Goal: Information Seeking & Learning: Compare options

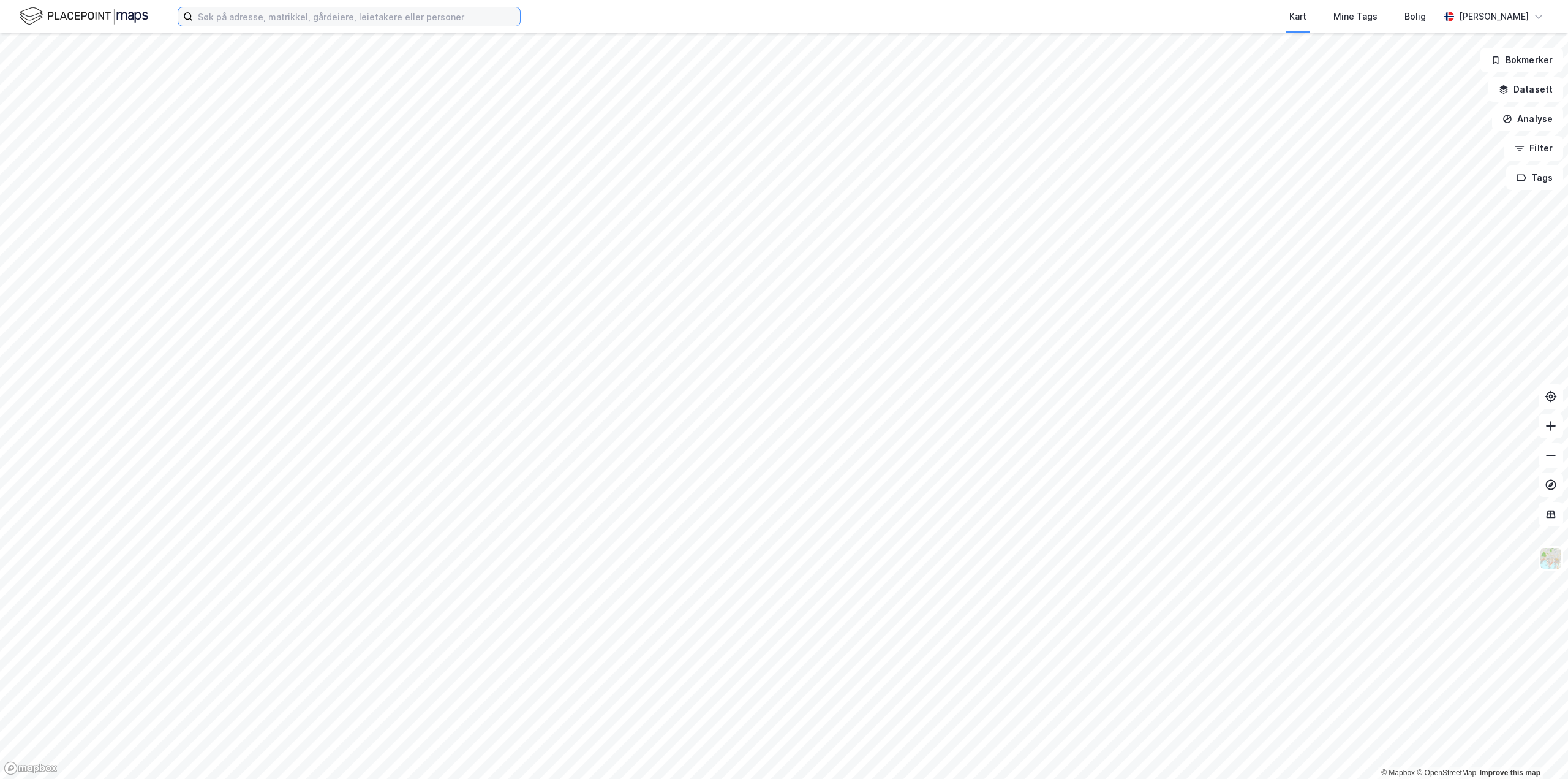
click at [282, 21] on input at bounding box center [356, 16] width 327 height 18
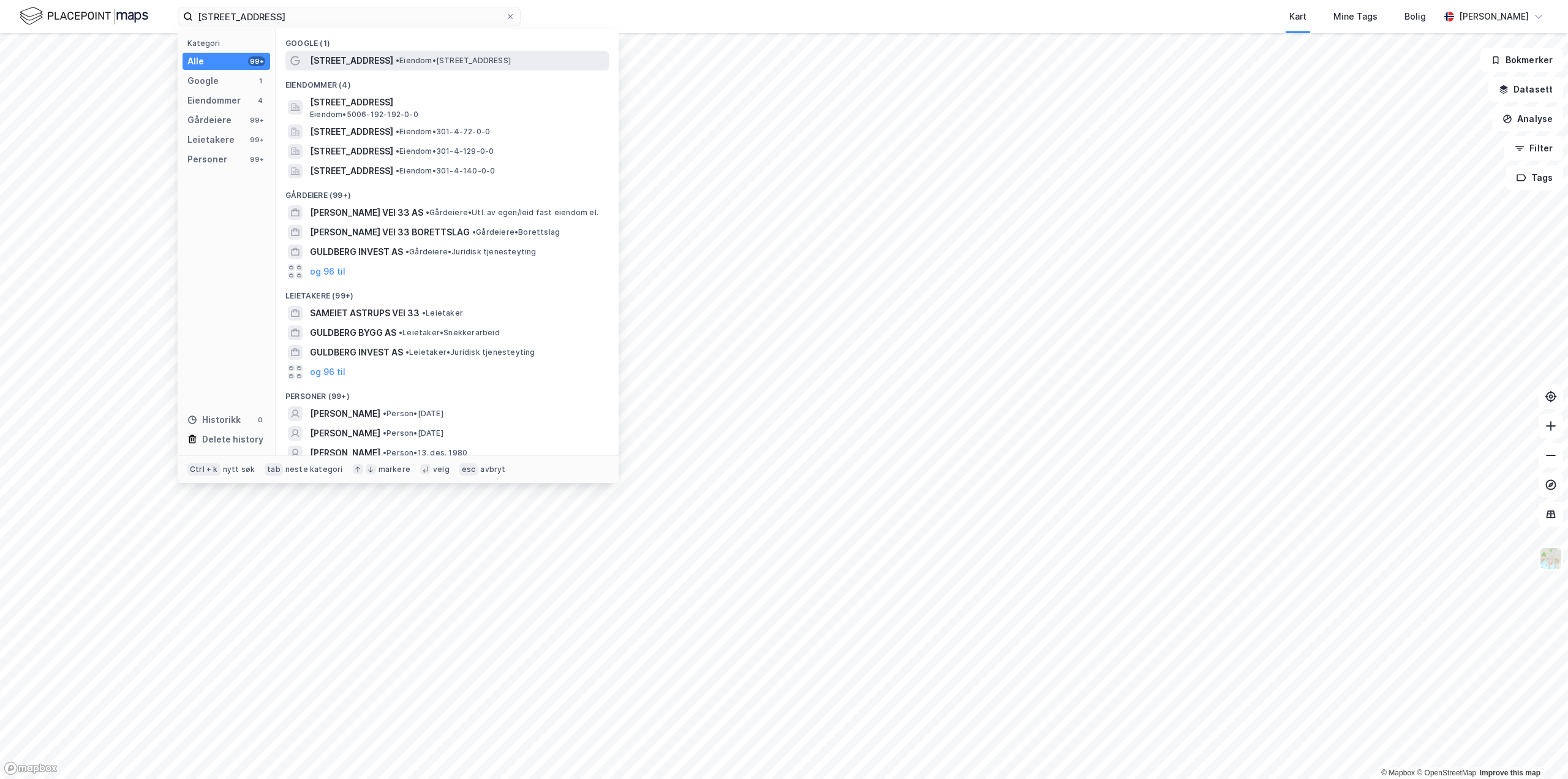
click at [358, 61] on span "[STREET_ADDRESS]" at bounding box center [351, 60] width 83 height 14
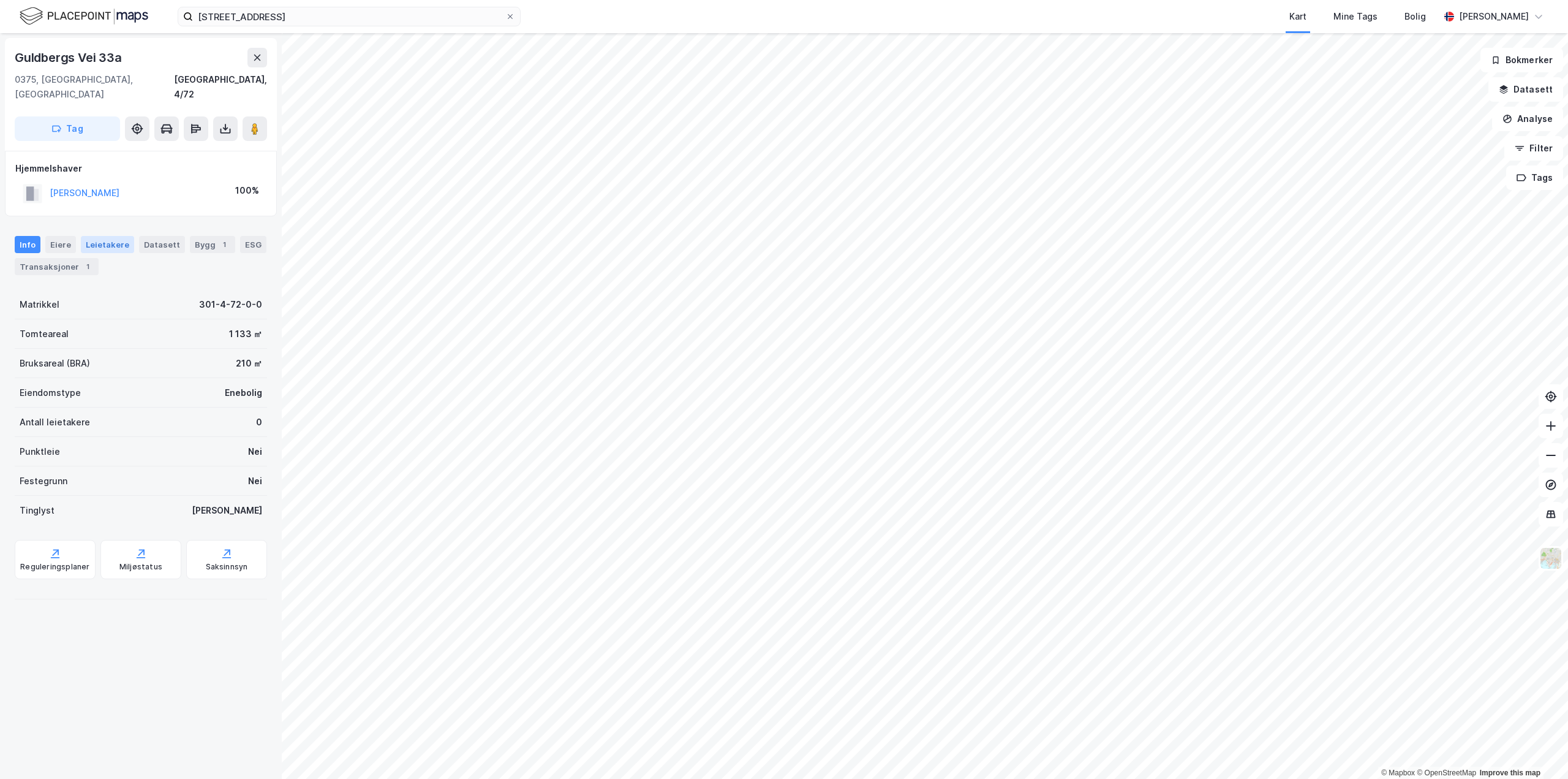
click at [112, 236] on div "Leietakere" at bounding box center [107, 244] width 53 height 17
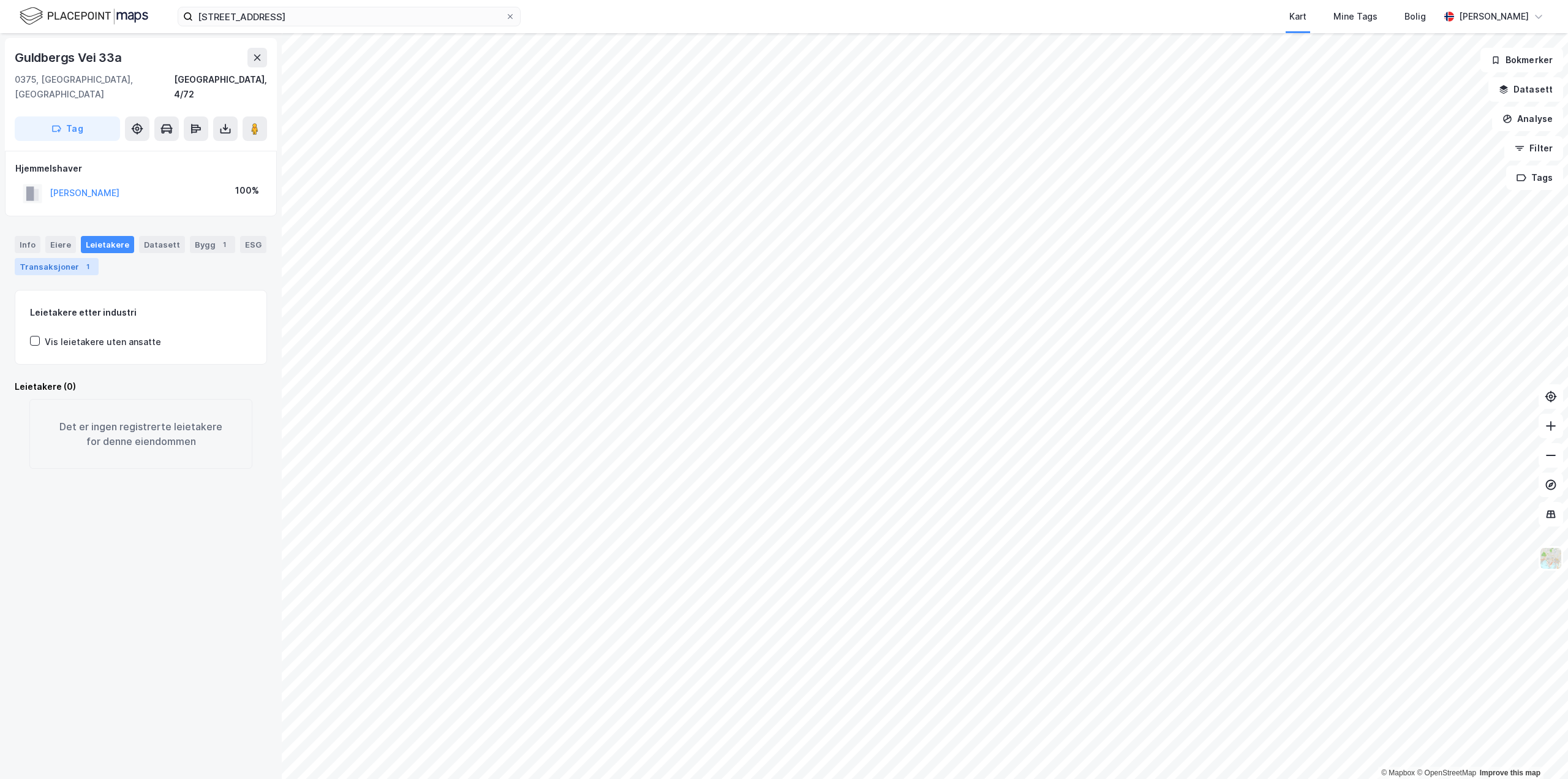
click at [46, 258] on div "Transaksjoner 1" at bounding box center [56, 266] width 84 height 17
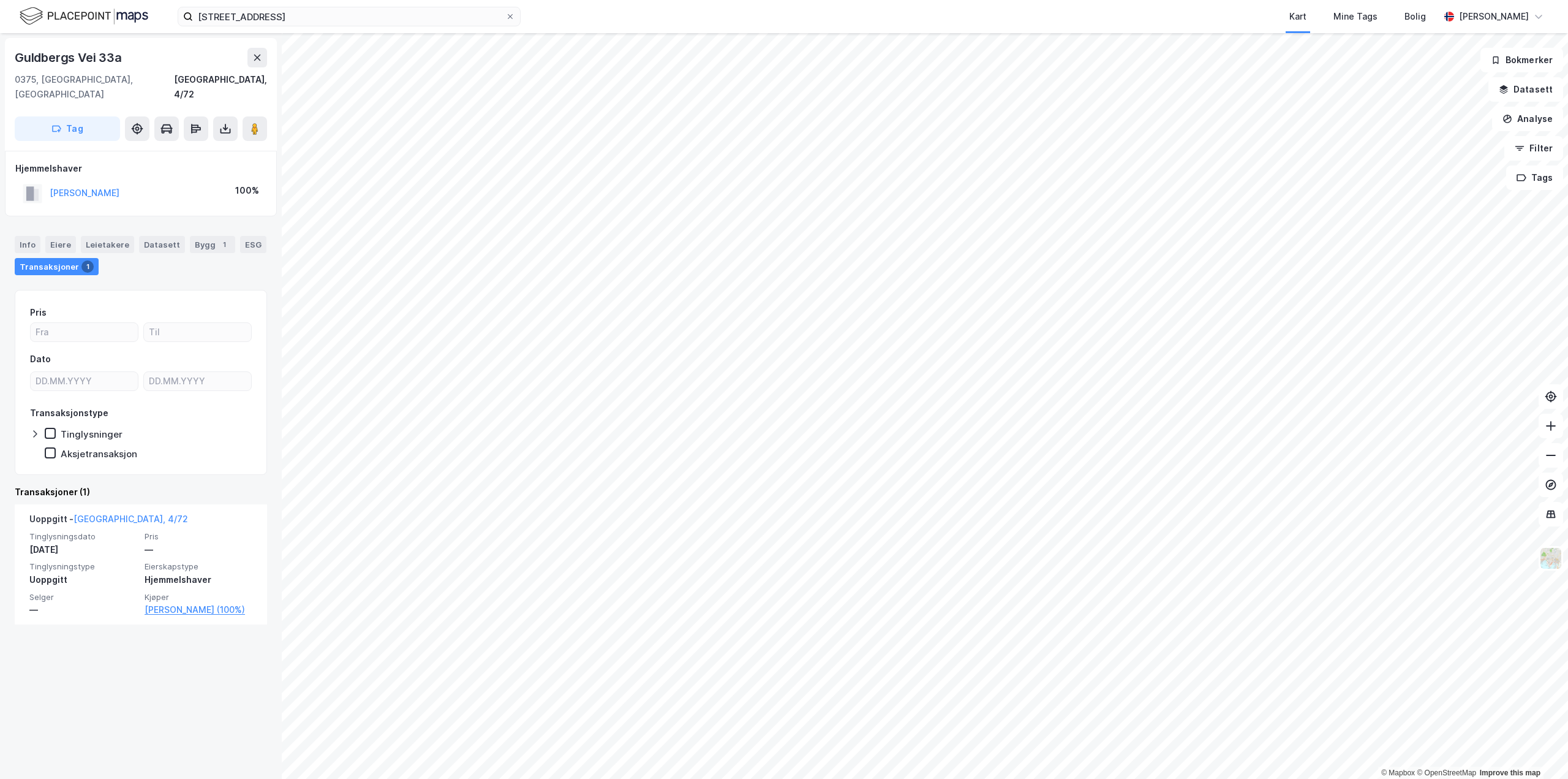
click at [74, 236] on div "Info [PERSON_NAME] Datasett Bygg 1 ESG Transaksjoner 1" at bounding box center [140, 255] width 252 height 39
click at [153, 236] on div "Datasett" at bounding box center [162, 244] width 46 height 17
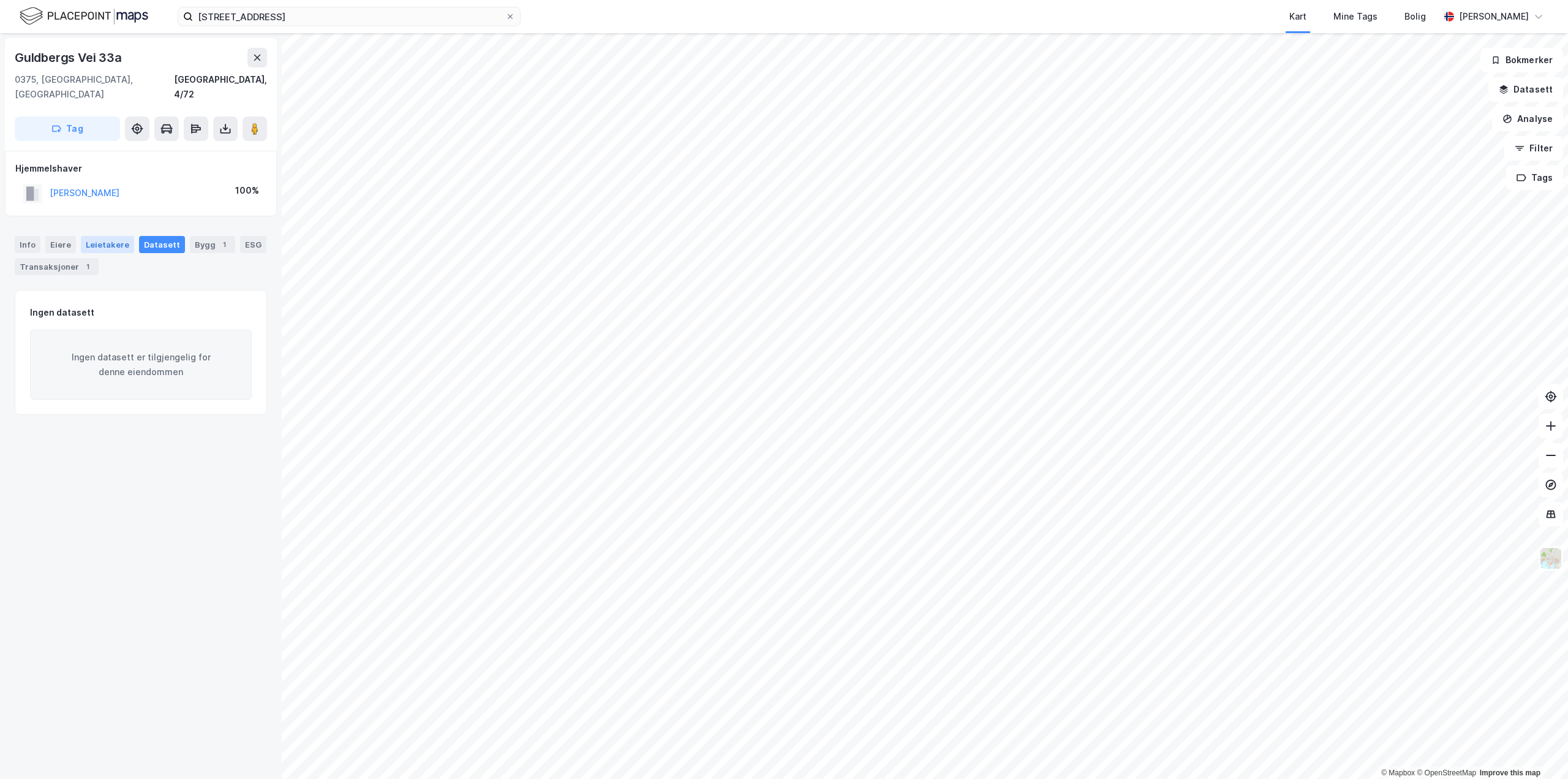
click at [93, 236] on div "Leietakere" at bounding box center [107, 244] width 53 height 17
click at [58, 236] on div "Eiere" at bounding box center [60, 244] width 31 height 17
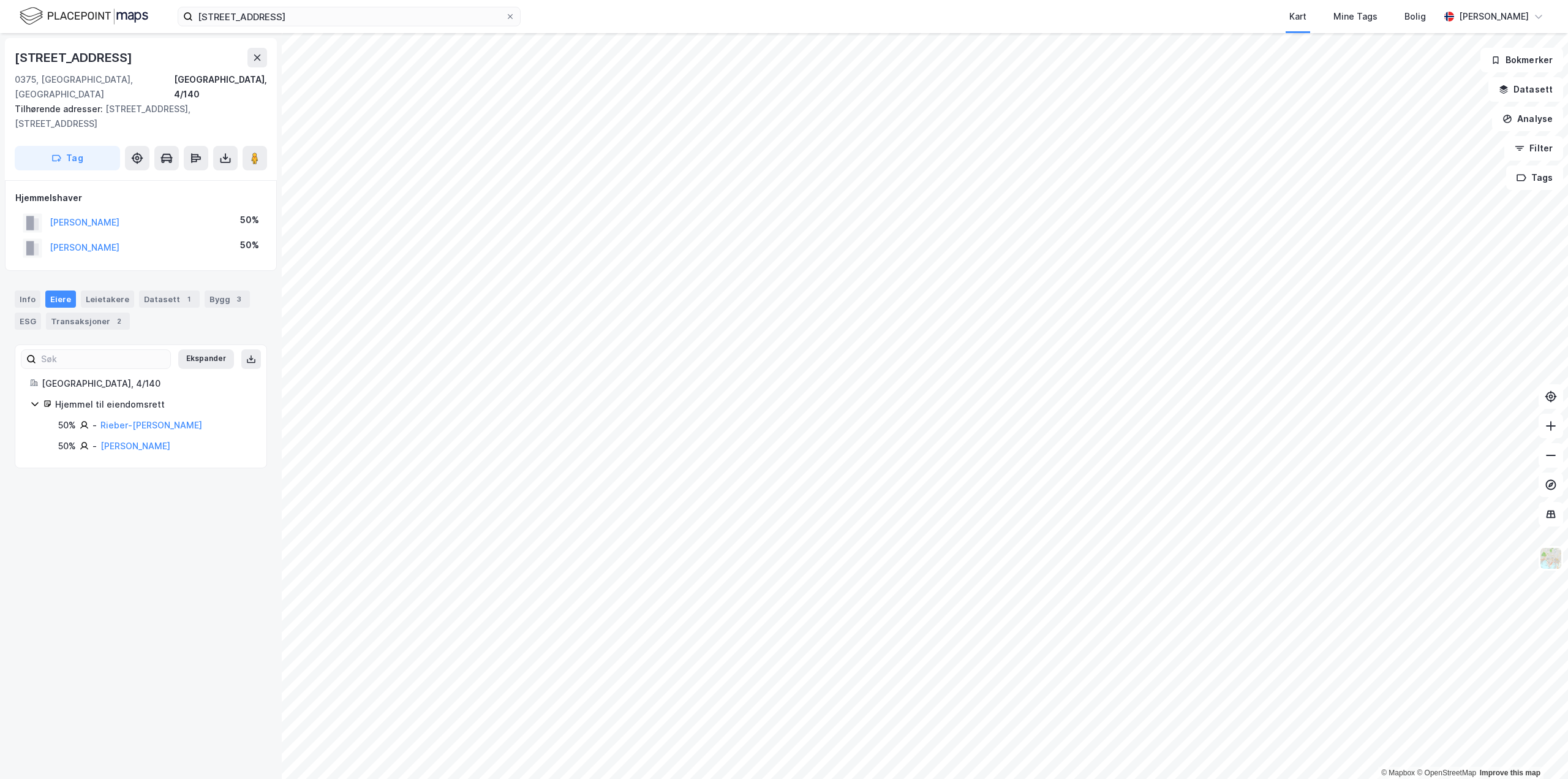
click at [319, 29] on div "guldberg vei 33 Kart Mine Tags Bolig [PERSON_NAME]" at bounding box center [784, 16] width 1568 height 33
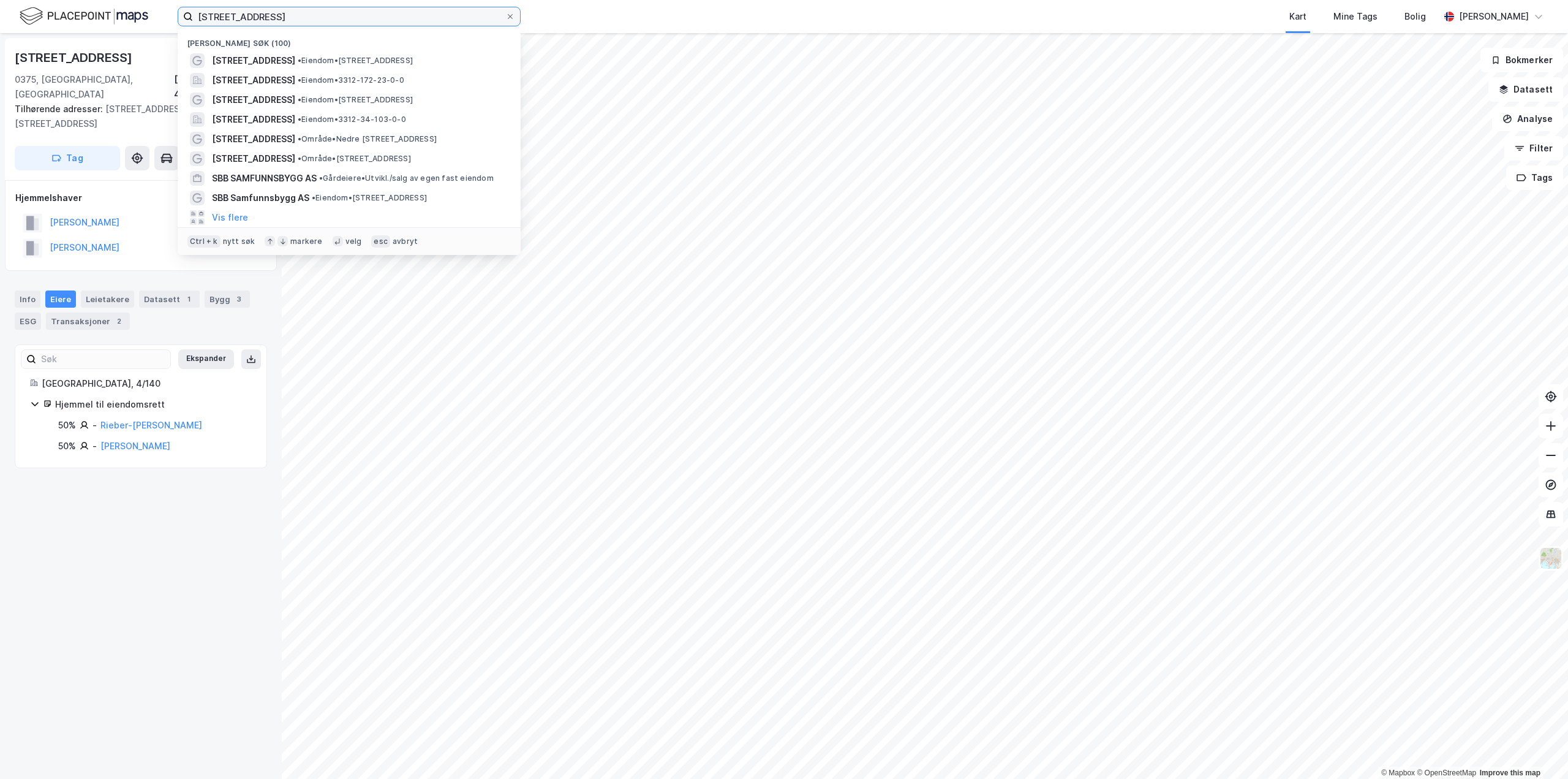
drag, startPoint x: 309, startPoint y: 23, endPoint x: 139, endPoint y: 8, distance: 170.7
click at [139, 8] on div "guldberg vei 33 Nylige søk (100) [STREET_ADDRESS] • Eiendom • [STREET_ADDRESS] …" at bounding box center [784, 16] width 1568 height 33
paste input "Brm Gruppen AS"
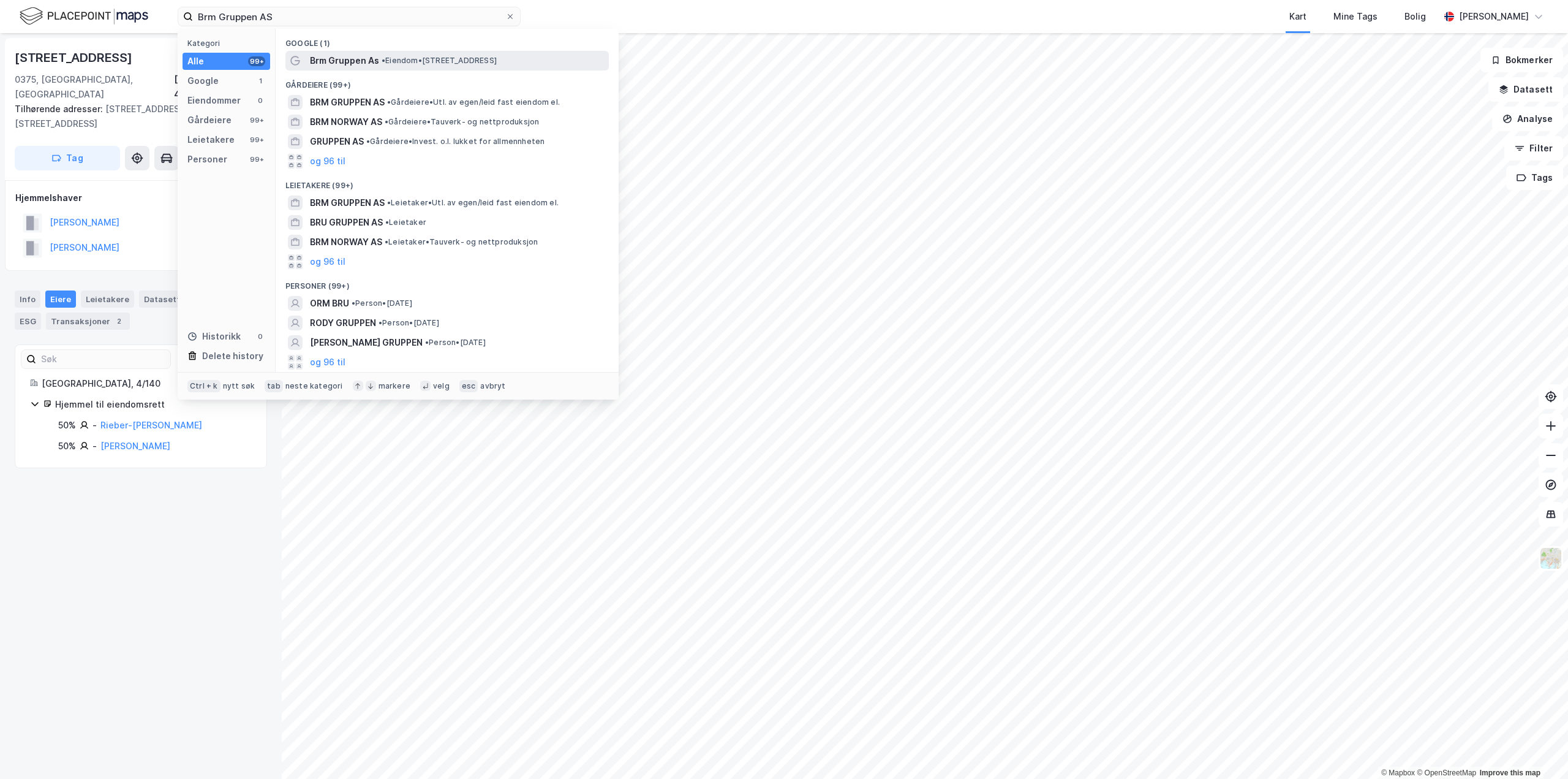
click at [394, 59] on span "• Eiendom • [STREET_ADDRESS]" at bounding box center [439, 61] width 115 height 10
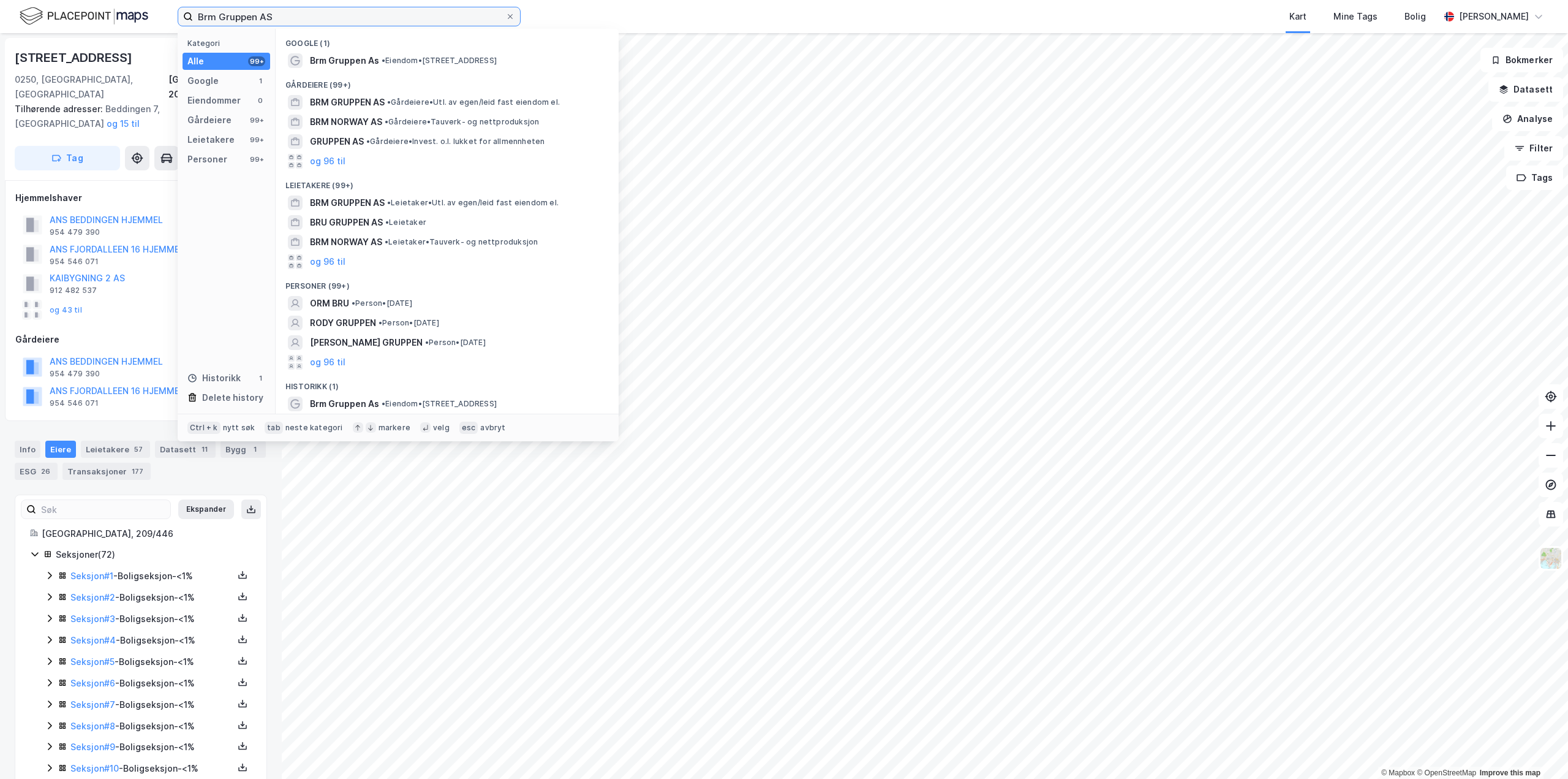
drag, startPoint x: 279, startPoint y: 19, endPoint x: 3, endPoint y: -9, distance: 277.4
click at [3, 0] on html "Brm Gruppen AS Kategori Alle 99+ Google 1 Eiendommer 0 Gårdeiere 99+ Leietakere…" at bounding box center [784, 389] width 1568 height 779
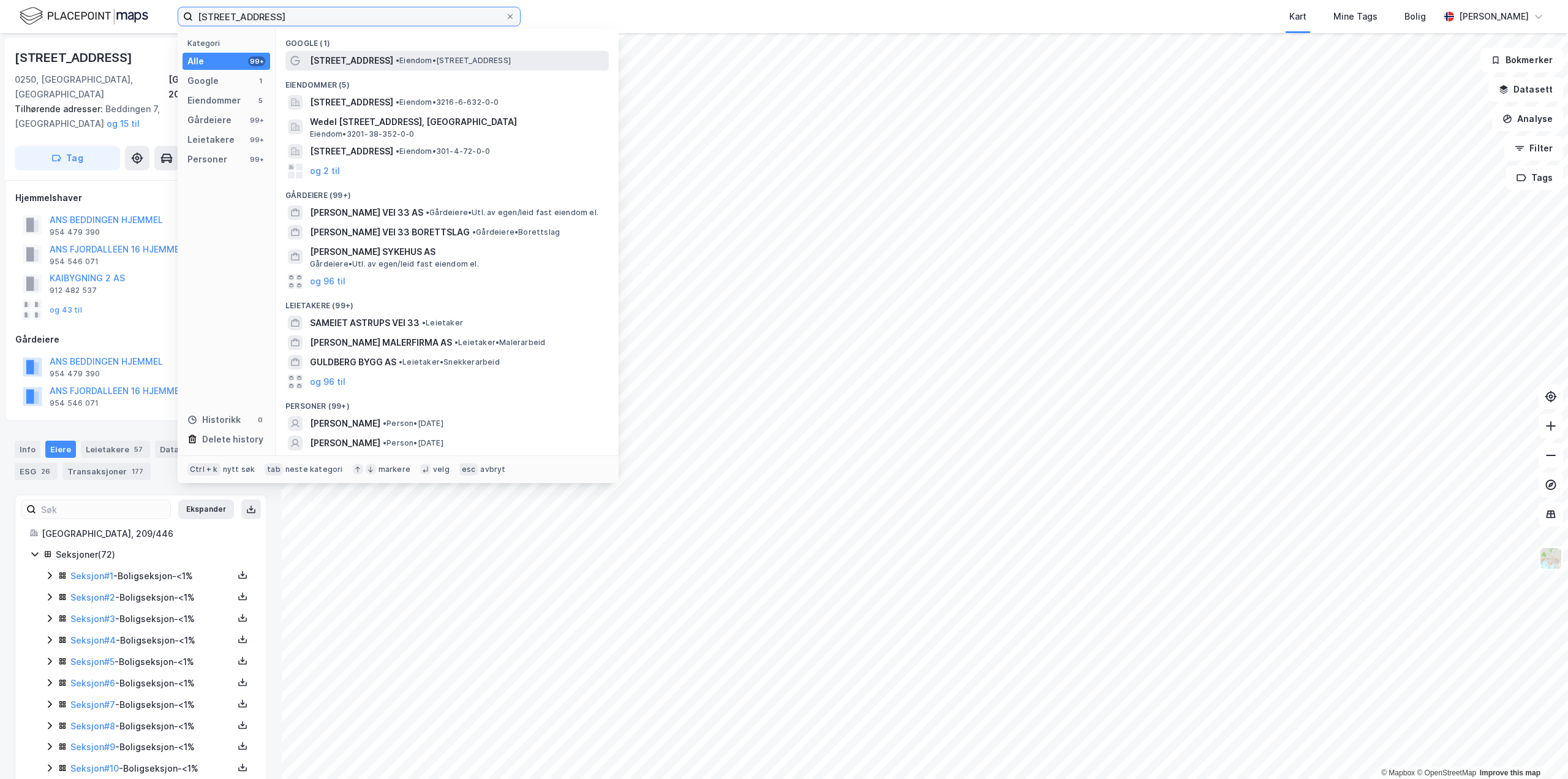
type input "[STREET_ADDRESS]"
click at [378, 68] on div "[STREET_ADDRESS] • Eiendom • [STREET_ADDRESS]" at bounding box center [447, 60] width 323 height 19
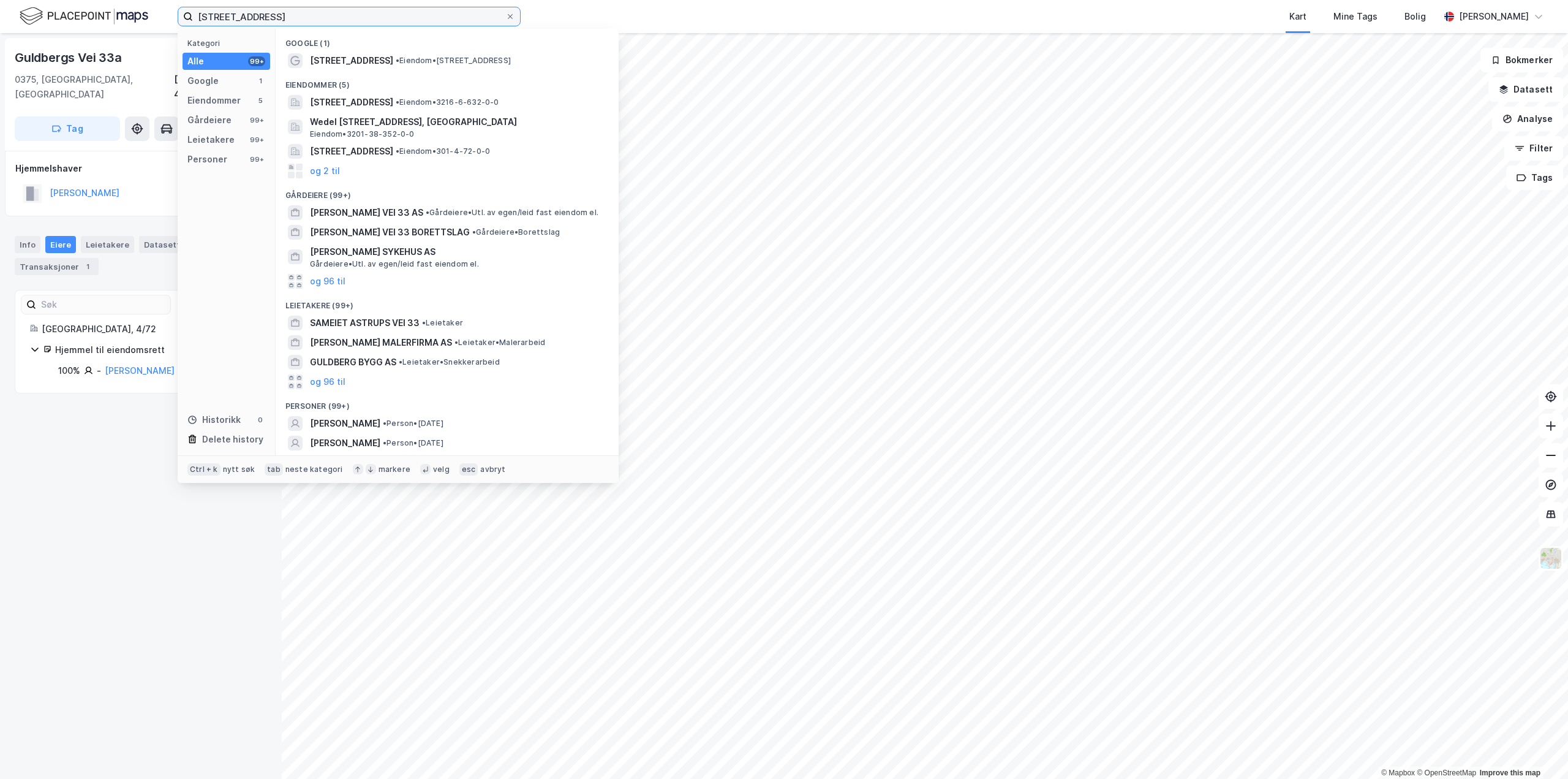
click at [343, 16] on input "[STREET_ADDRESS]" at bounding box center [349, 16] width 313 height 18
click at [377, 69] on div "[STREET_ADDRESS] • Eiendom • [STREET_ADDRESS]" at bounding box center [447, 60] width 323 height 19
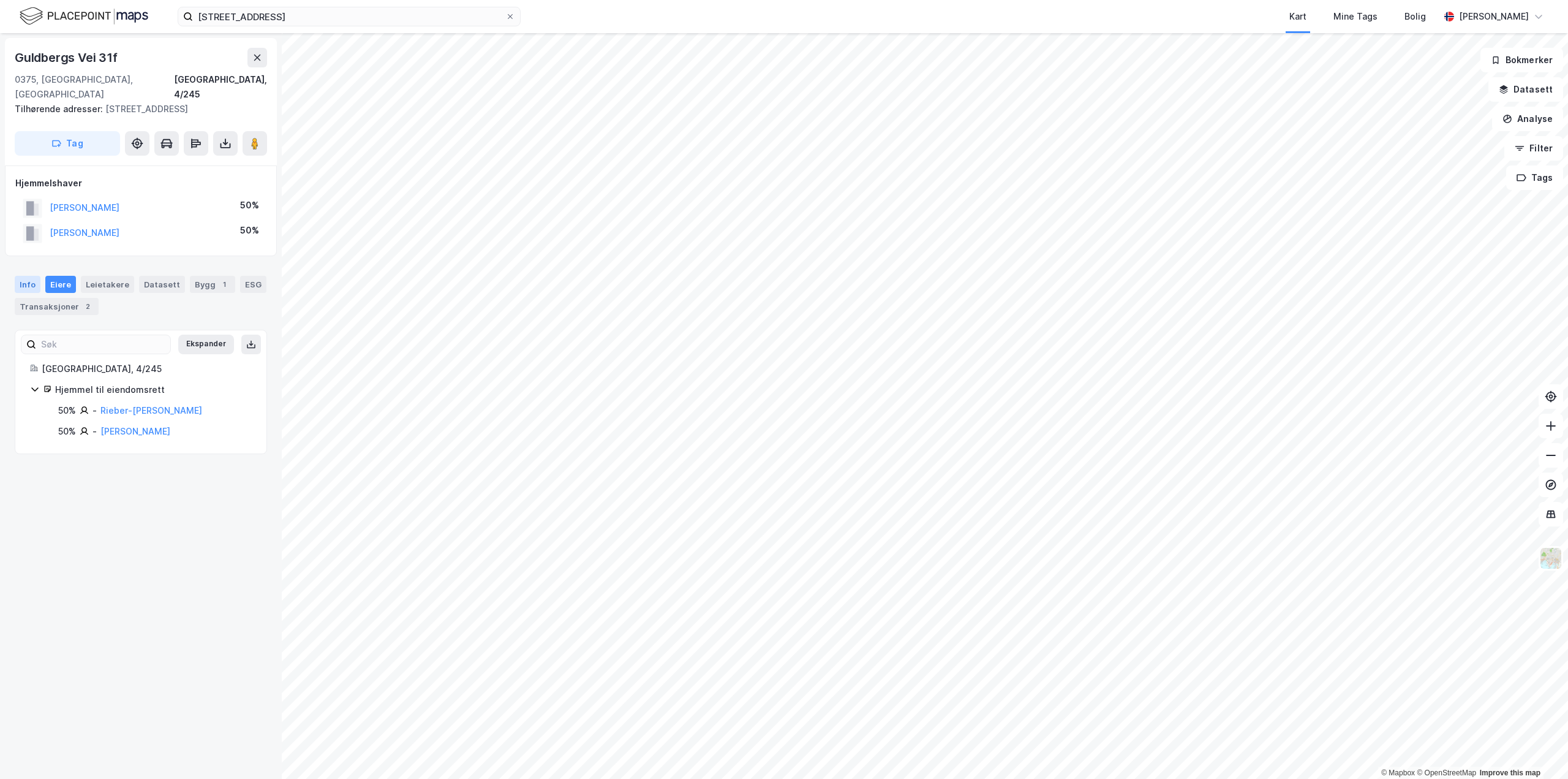
click at [21, 276] on div "Info" at bounding box center [27, 284] width 26 height 17
